Goal: Task Accomplishment & Management: Manage account settings

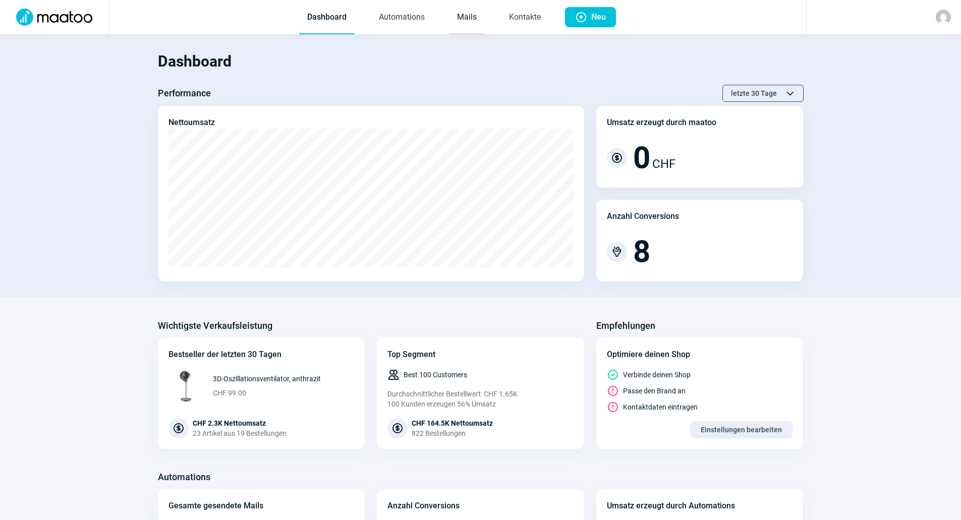
click at [469, 15] on link "Mails" at bounding box center [467, 17] width 36 height 33
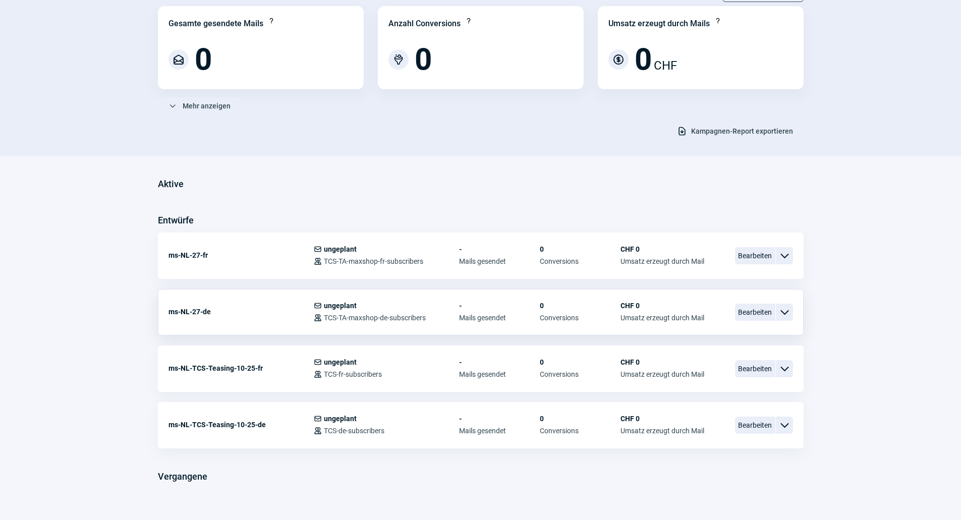
scroll to position [101, 0]
click at [746, 314] on span "Bearbeiten" at bounding box center [755, 311] width 40 height 17
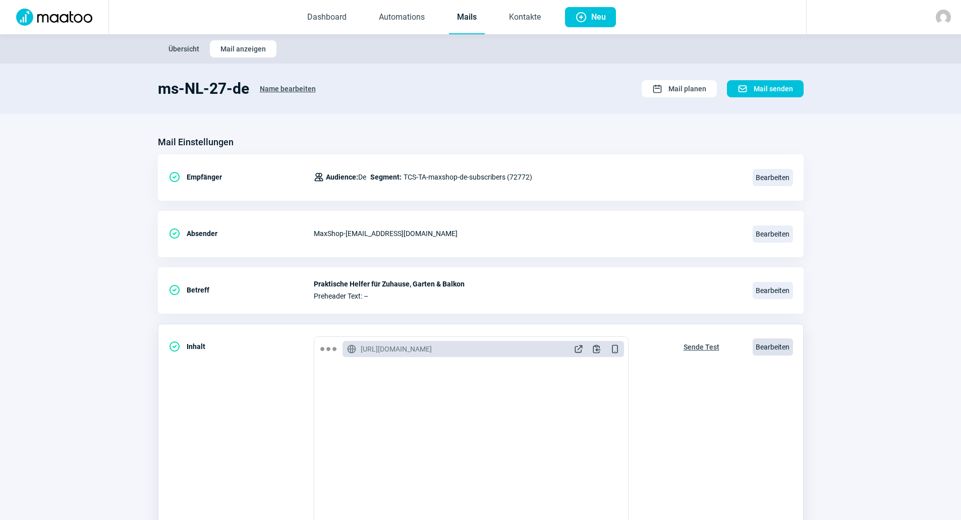
click at [767, 344] on span "Bearbeiten" at bounding box center [773, 347] width 40 height 17
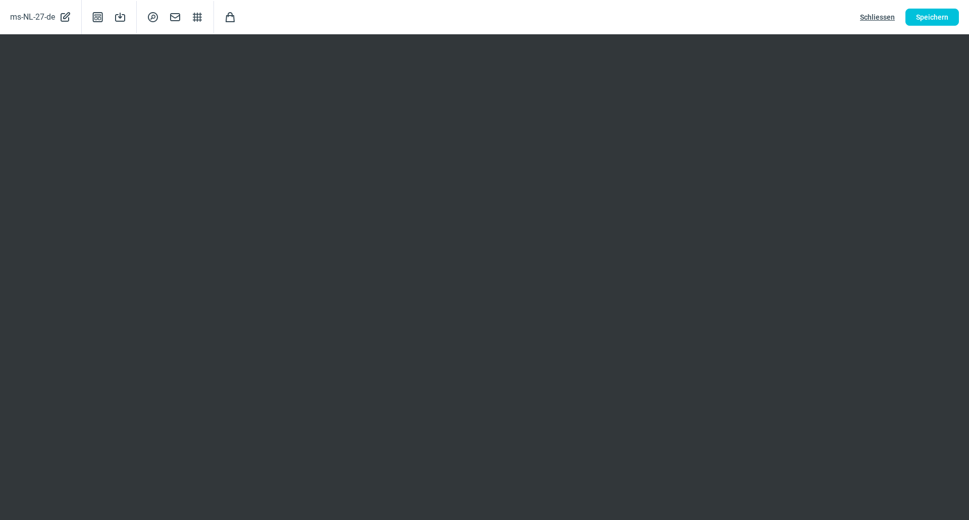
click at [866, 15] on span "Schliessen" at bounding box center [877, 17] width 35 height 16
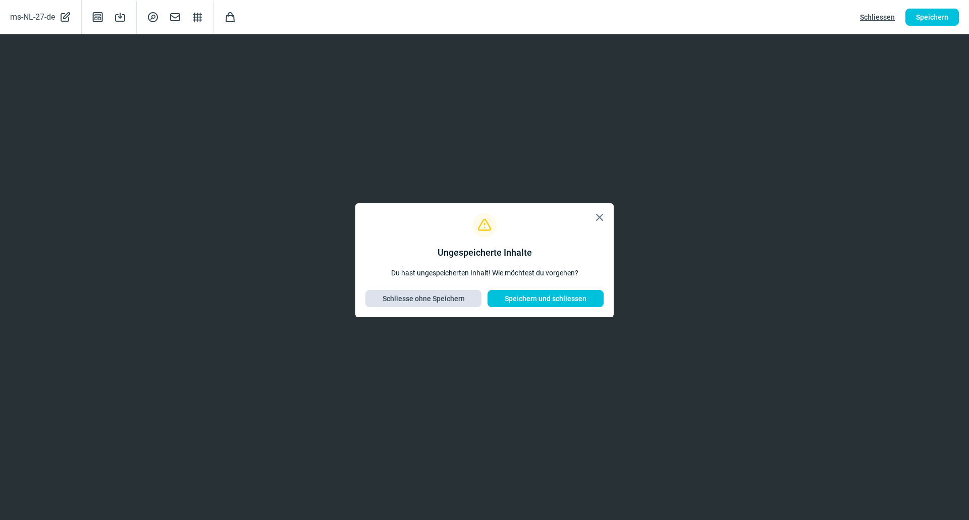
click at [439, 295] on span "Schliesse ohne Speichern" at bounding box center [423, 299] width 82 height 16
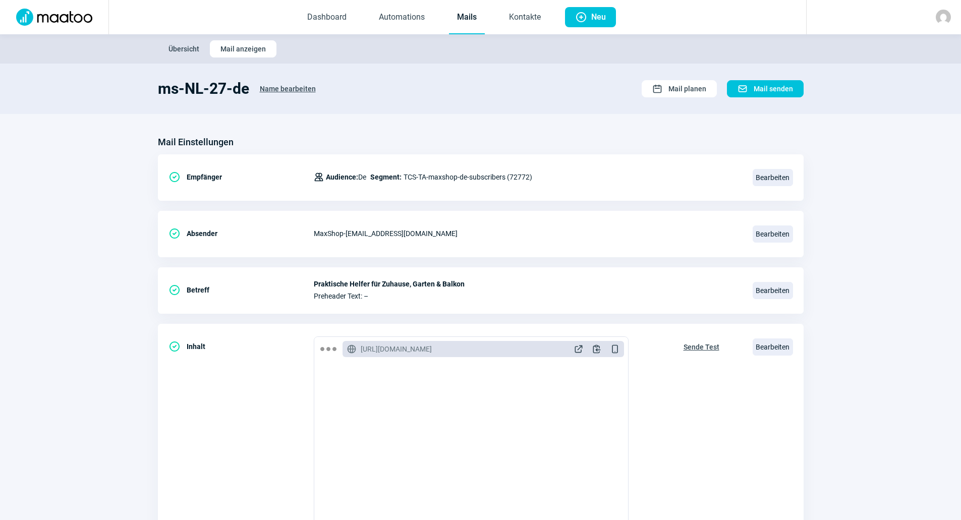
click at [477, 22] on link "Mails" at bounding box center [467, 17] width 36 height 33
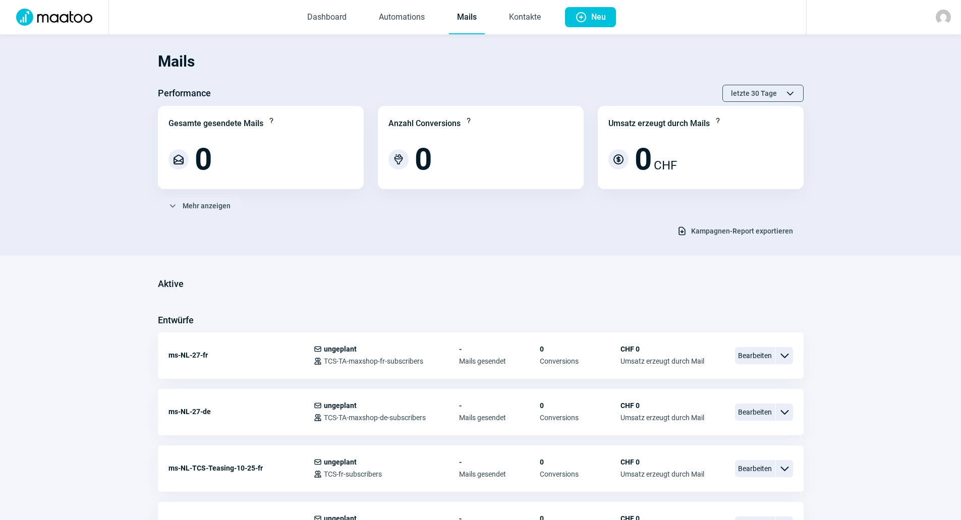
click at [438, 250] on section "Mails Performance letzte 30 Tage ChevronUp icon ChevronDown icon Gesamte gesend…" at bounding box center [480, 145] width 961 height 222
